Goal: Information Seeking & Learning: Learn about a topic

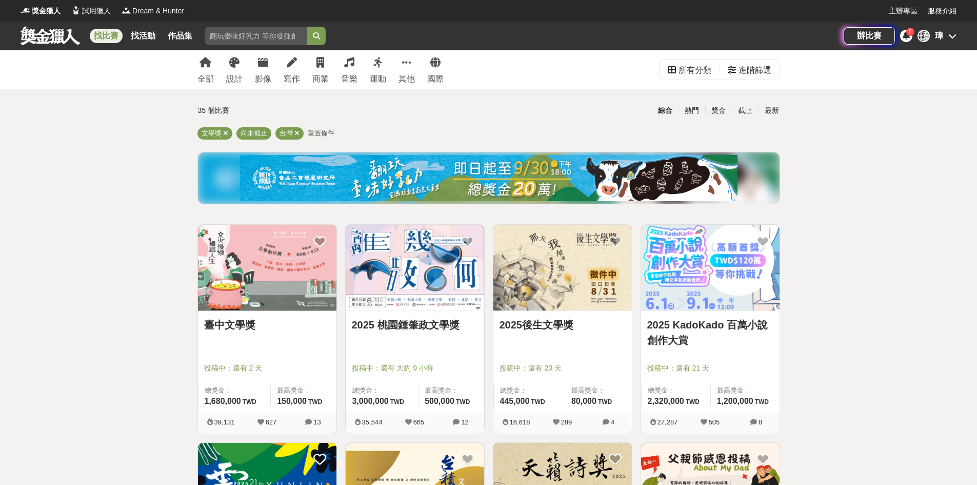
click at [391, 290] on img at bounding box center [415, 268] width 138 height 86
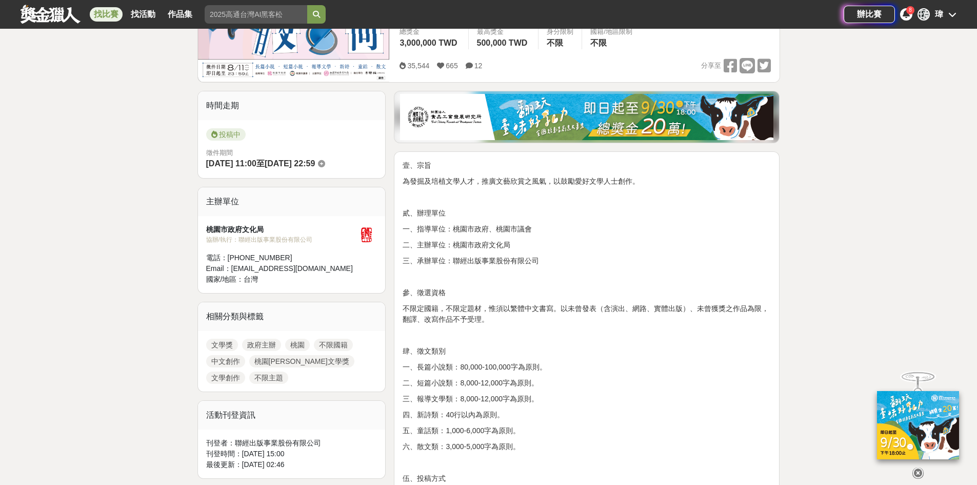
scroll to position [256, 0]
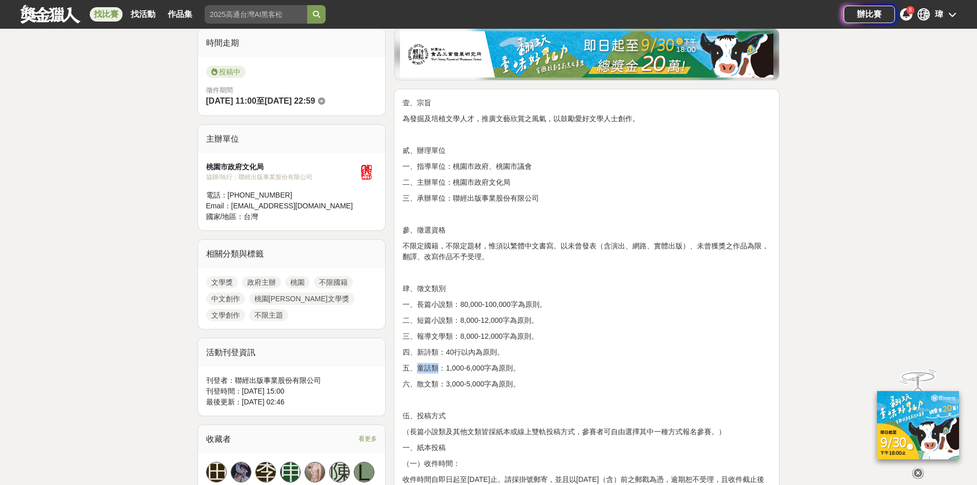
drag, startPoint x: 416, startPoint y: 367, endPoint x: 439, endPoint y: 369, distance: 23.2
click at [439, 369] on p "五、童話類：1,000-6,000字為原則。" at bounding box center [587, 368] width 368 height 11
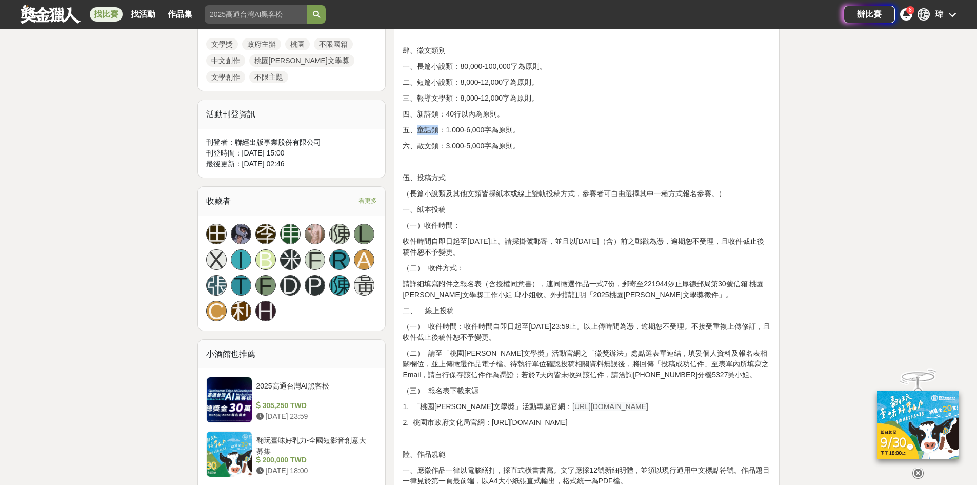
scroll to position [513, 0]
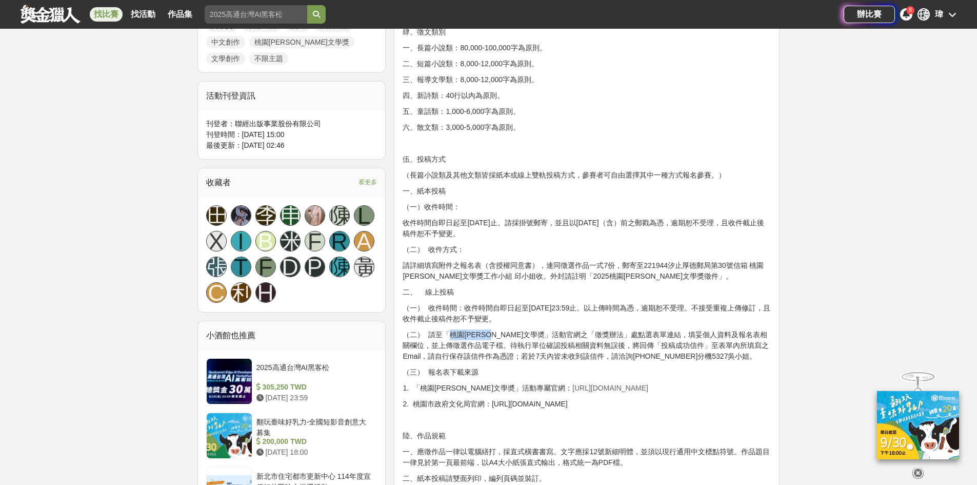
drag, startPoint x: 449, startPoint y: 333, endPoint x: 505, endPoint y: 335, distance: 55.9
click at [505, 335] on p "（二） 請至「桃園[PERSON_NAME]文學奬」活動官網之「徵獎辦法」處點選表單連結，填妥個人資料及報名表相關欄位，並上傳徵選作品電子檔。待執行單位確認投…" at bounding box center [587, 345] width 368 height 32
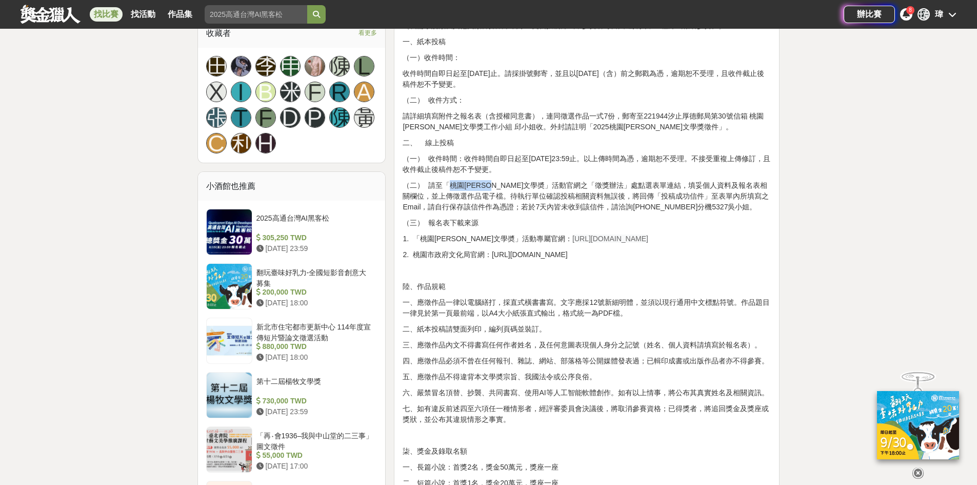
scroll to position [667, 0]
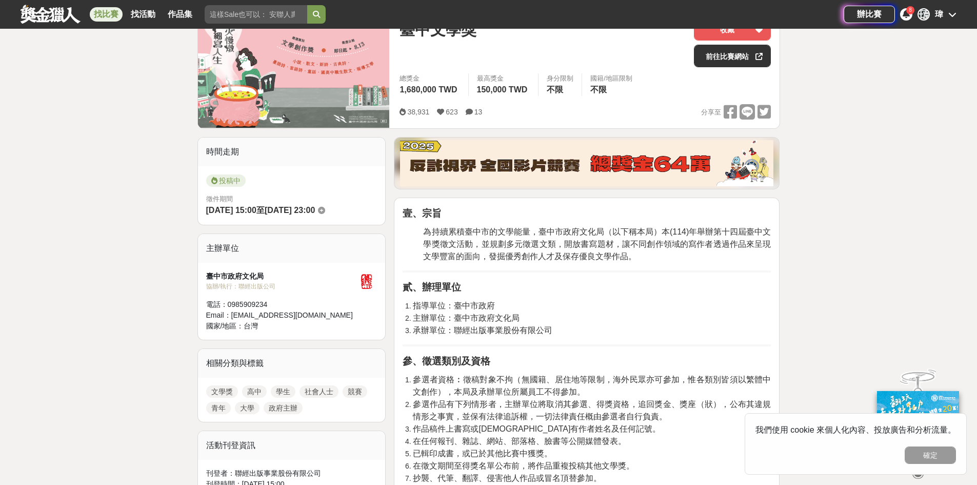
scroll to position [103, 0]
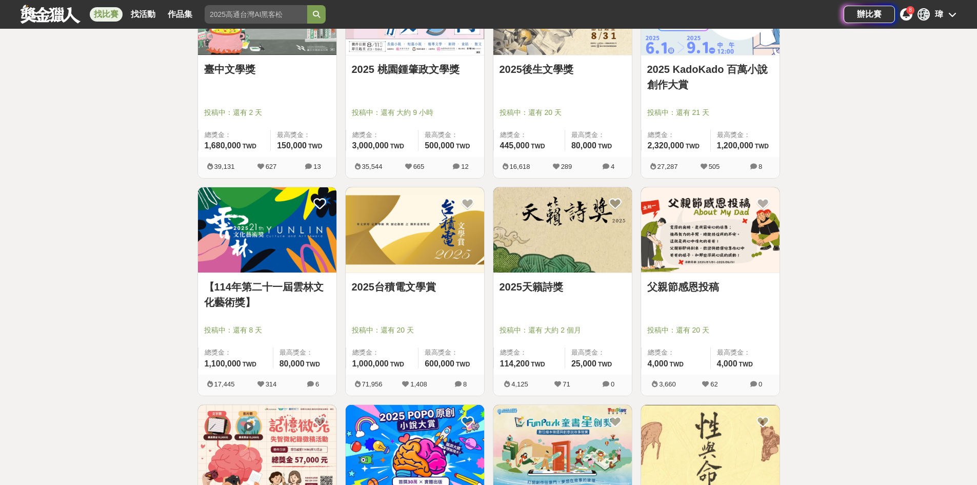
scroll to position [153, 0]
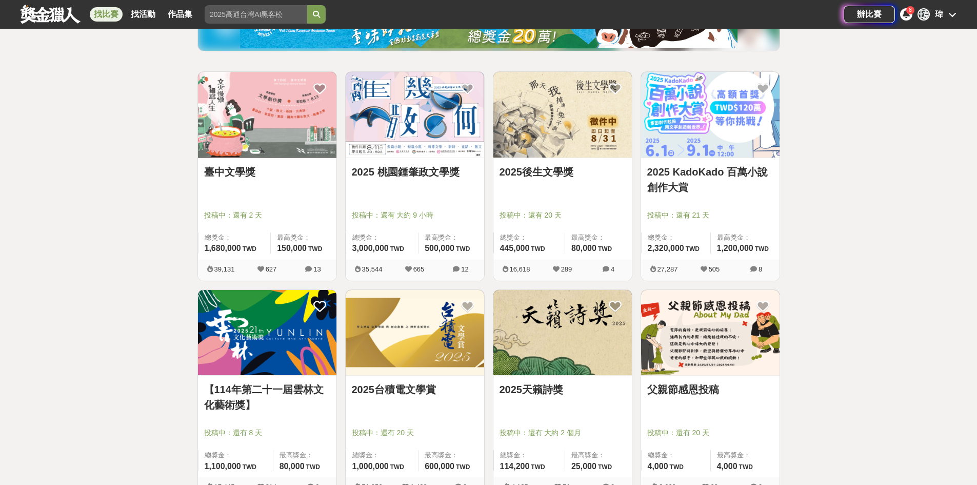
click at [445, 133] on img at bounding box center [415, 115] width 138 height 86
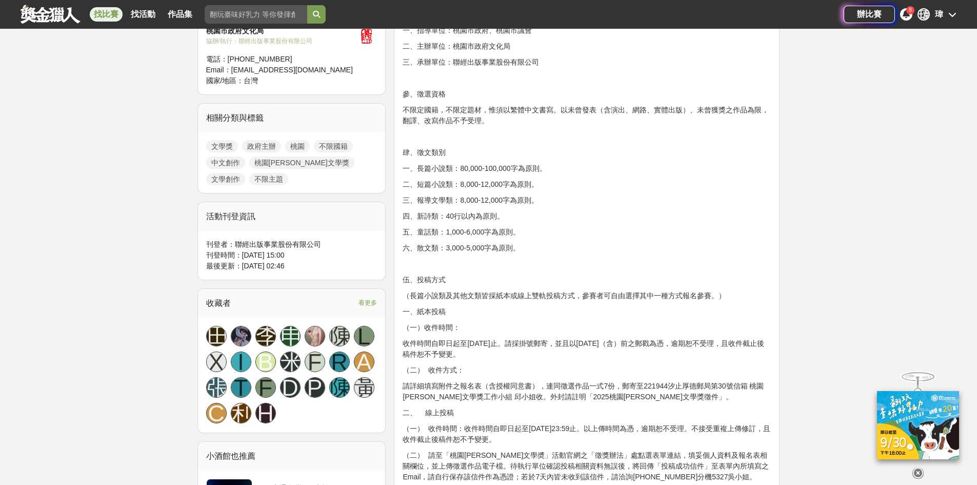
scroll to position [410, 0]
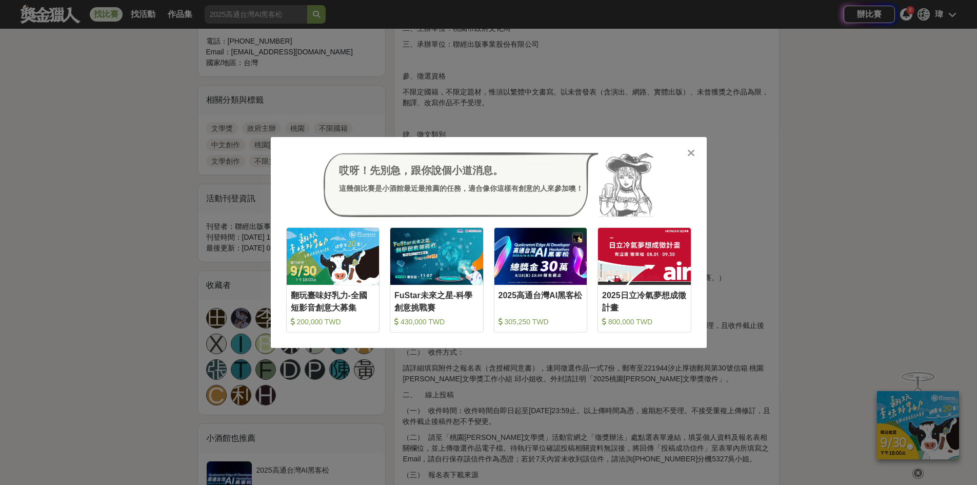
click at [693, 151] on icon at bounding box center [691, 153] width 8 height 10
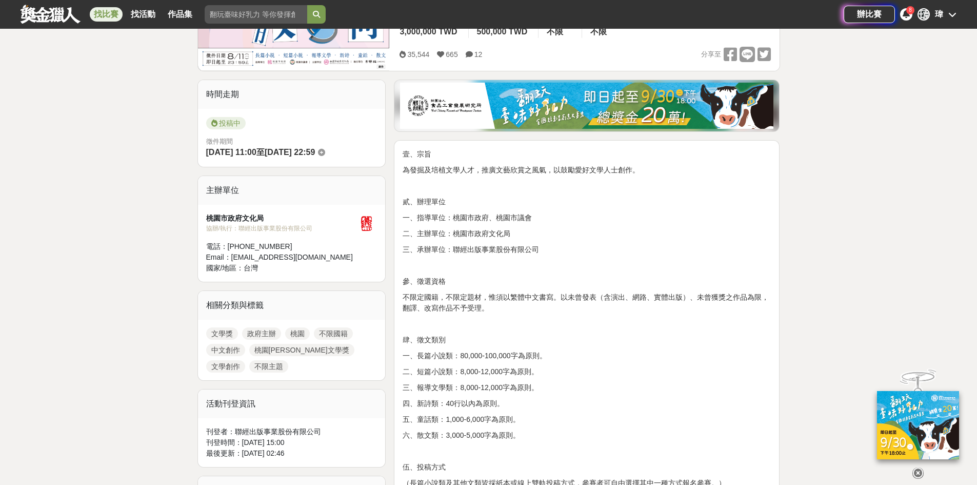
scroll to position [103, 0]
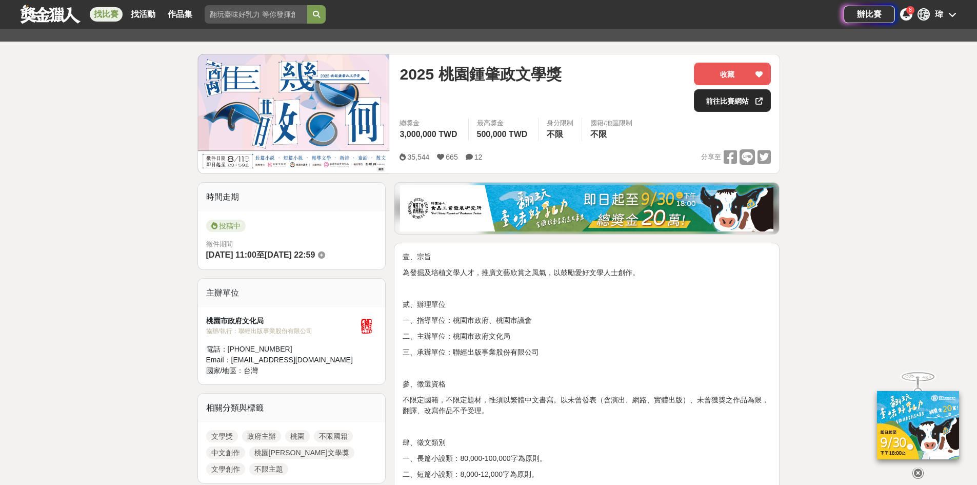
click at [721, 107] on link "前往比賽網站" at bounding box center [732, 100] width 77 height 23
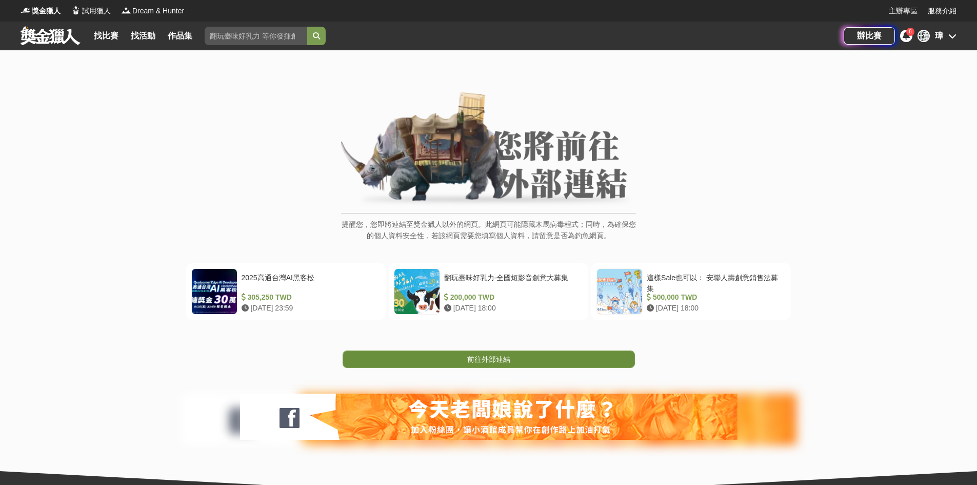
click at [470, 359] on span "前往外部連結" at bounding box center [488, 359] width 43 height 8
